Goal: Find specific page/section: Find specific page/section

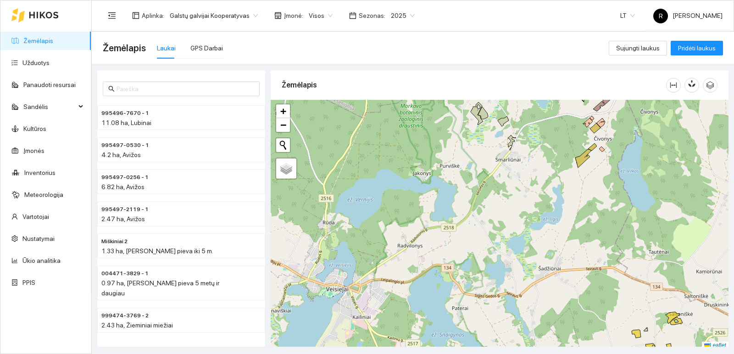
scroll to position [3, 0]
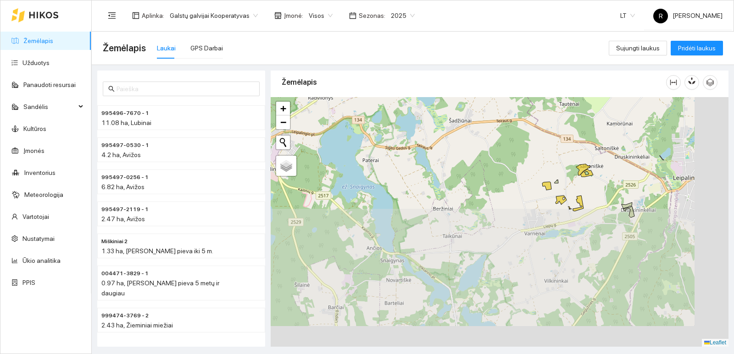
drag, startPoint x: 601, startPoint y: 262, endPoint x: 512, endPoint y: 135, distance: 155.1
click at [508, 116] on div "+ − Nieko nerasta. Bandykite dar kartą. Žemėlapis Palydovas Leaflet" at bounding box center [500, 222] width 458 height 250
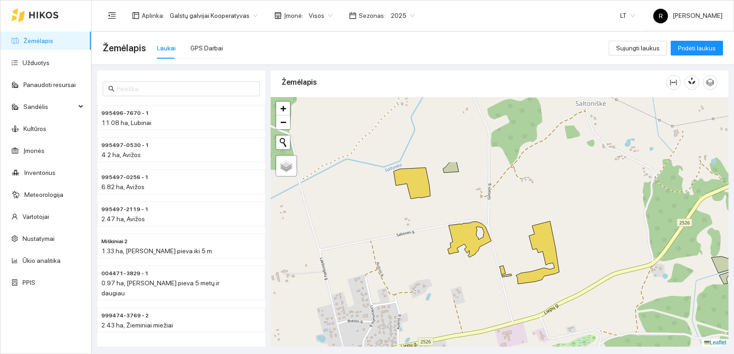
drag, startPoint x: 578, startPoint y: 185, endPoint x: 586, endPoint y: 275, distance: 90.2
click at [586, 275] on div "+ − Nieko nerasta. Bandykite dar kartą. Žemėlapis Palydovas Leaflet" at bounding box center [500, 222] width 458 height 250
click at [555, 115] on icon at bounding box center [557, 118] width 56 height 45
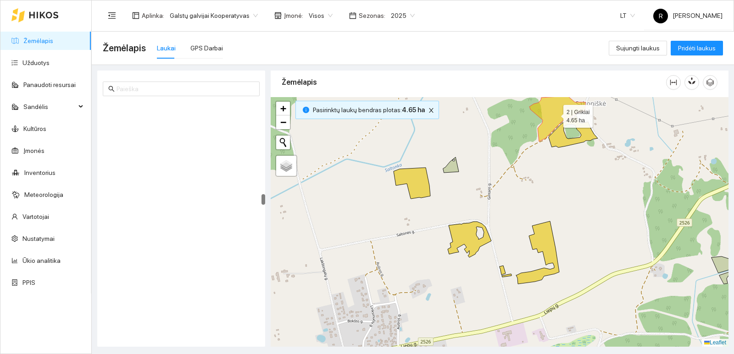
scroll to position [1986, 0]
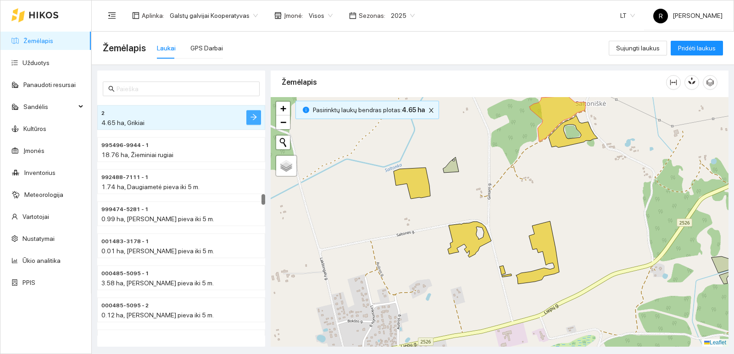
click at [252, 120] on icon "arrow-right" at bounding box center [253, 117] width 7 height 7
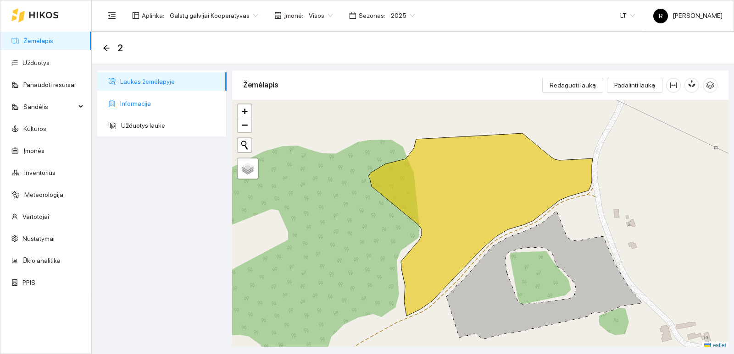
click at [154, 108] on span "Informacija" at bounding box center [169, 103] width 99 height 18
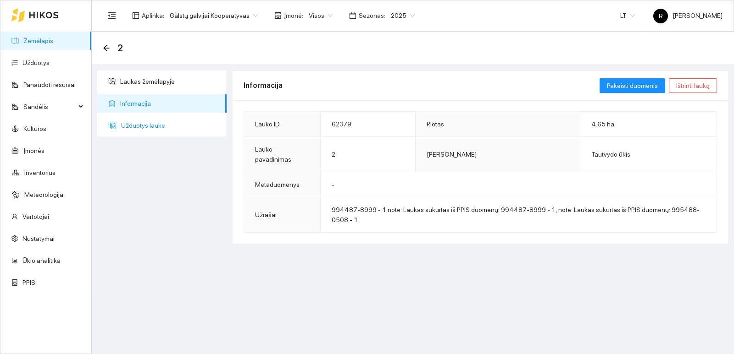
click at [156, 128] on span "Užduotys lauke" at bounding box center [170, 125] width 98 height 18
